Goal: Information Seeking & Learning: Learn about a topic

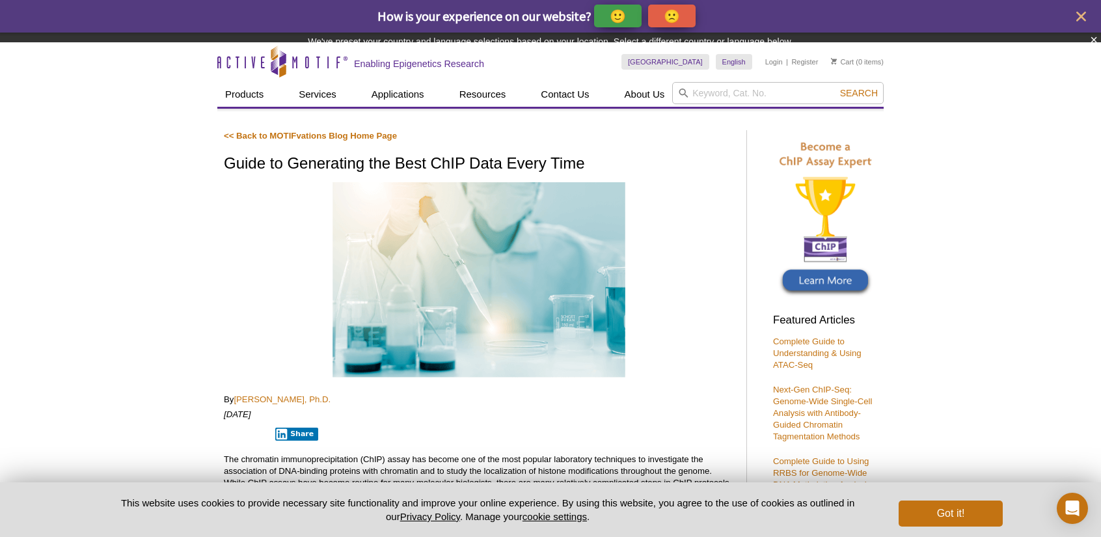
scroll to position [837, 0]
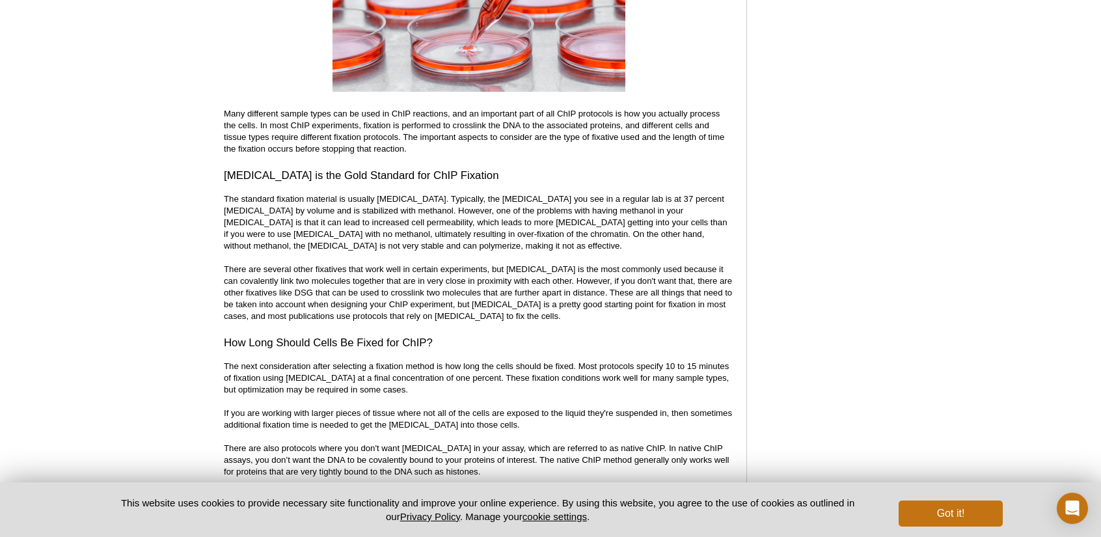
scroll to position [1556, 0]
click at [353, 266] on p "The standard fixation material is usually [MEDICAL_DATA]. Typically, the [MEDIC…" at bounding box center [478, 257] width 509 height 129
click at [308, 292] on p "The standard fixation material is usually [MEDICAL_DATA]. Typically, the [MEDIC…" at bounding box center [478, 257] width 509 height 129
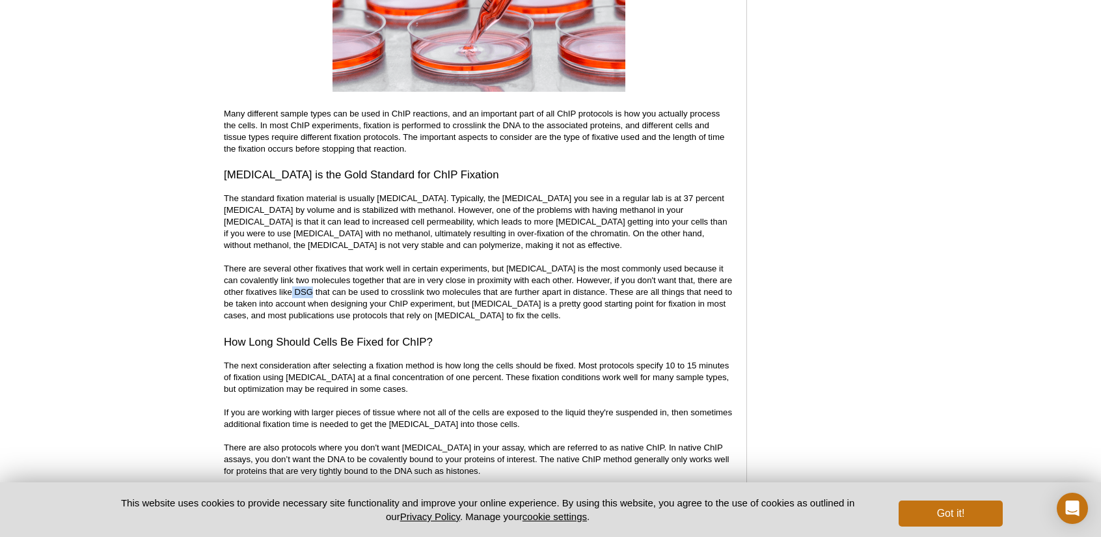
copy p "DSG"
